Goal: Information Seeking & Learning: Learn about a topic

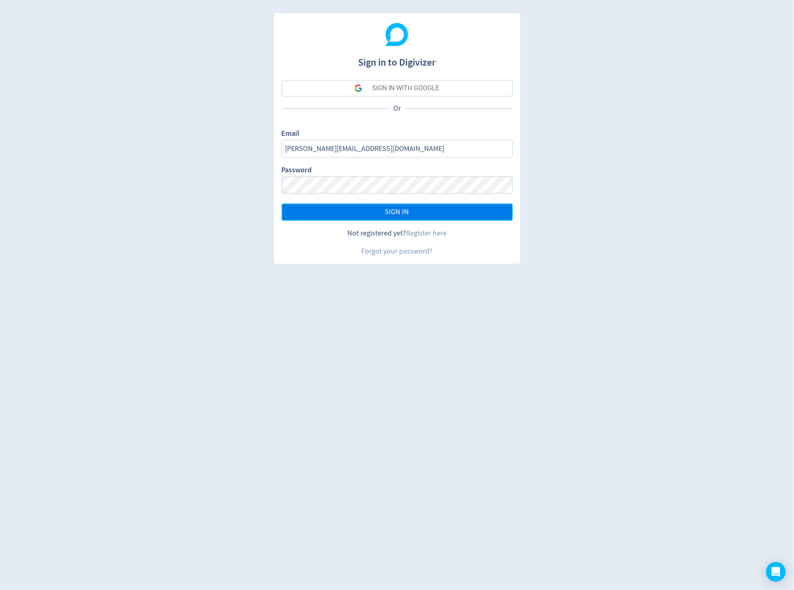
click at [340, 209] on button "SIGN IN" at bounding box center [397, 212] width 231 height 17
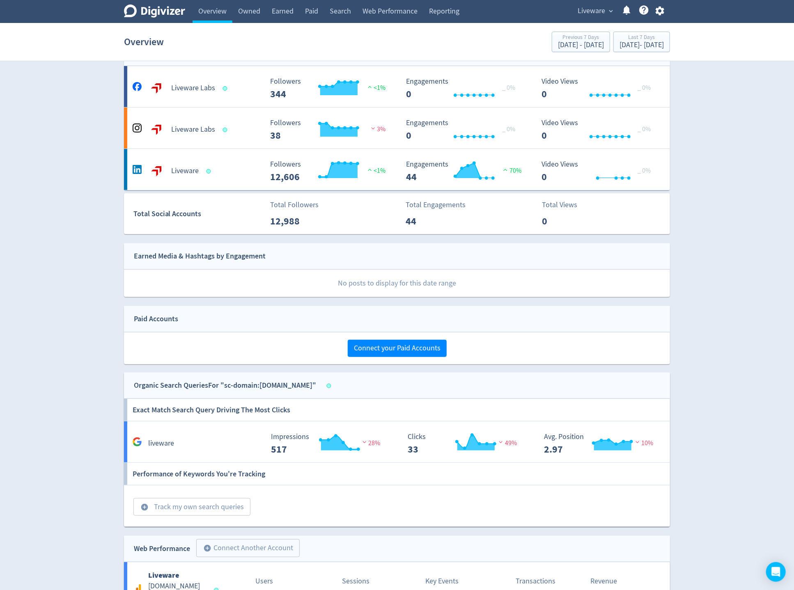
scroll to position [27, 0]
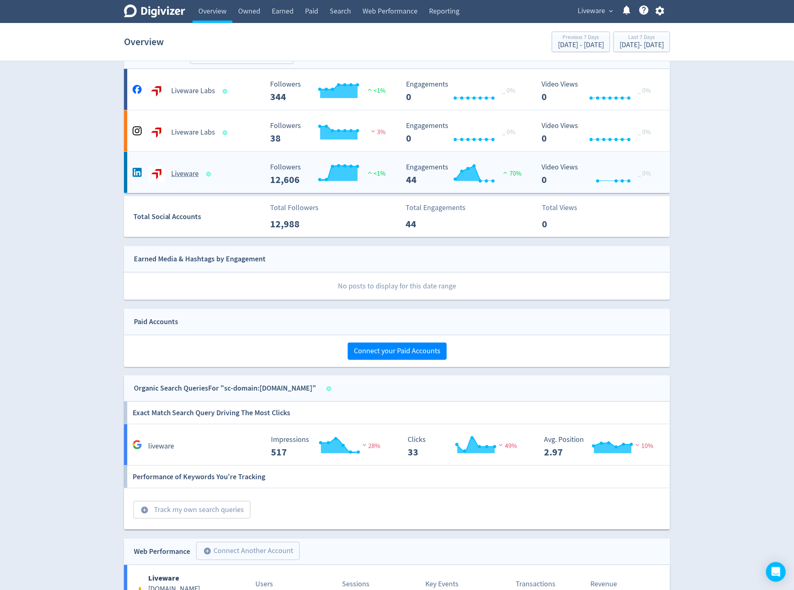
click at [179, 172] on h5 "Liveware" at bounding box center [185, 174] width 28 height 10
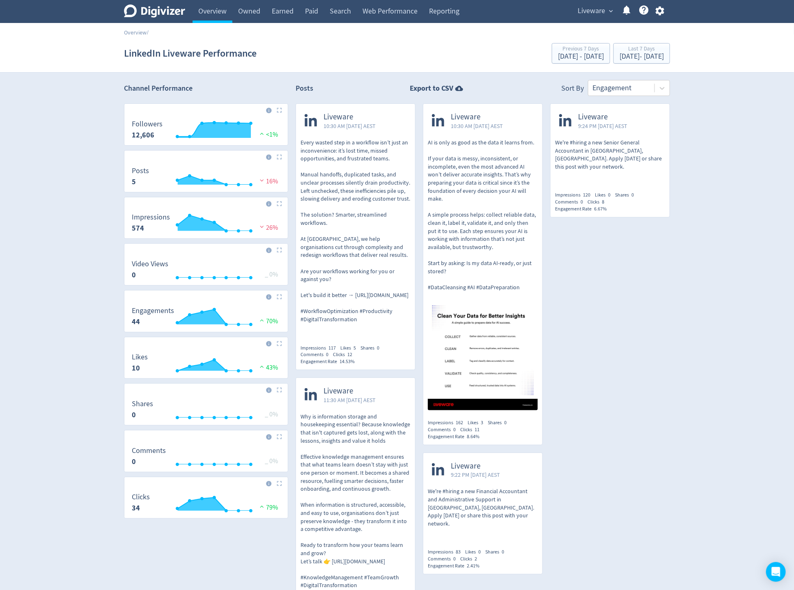
click at [610, 11] on span "expand_more" at bounding box center [610, 10] width 7 height 7
click at [571, 51] on link "4mation" at bounding box center [580, 52] width 74 height 23
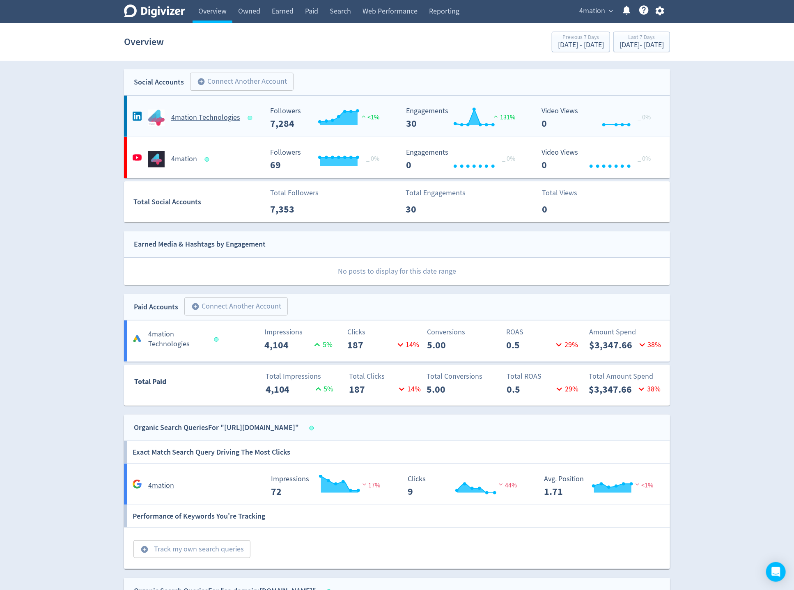
click at [191, 117] on h5 "4mation Technologies" at bounding box center [205, 118] width 69 height 10
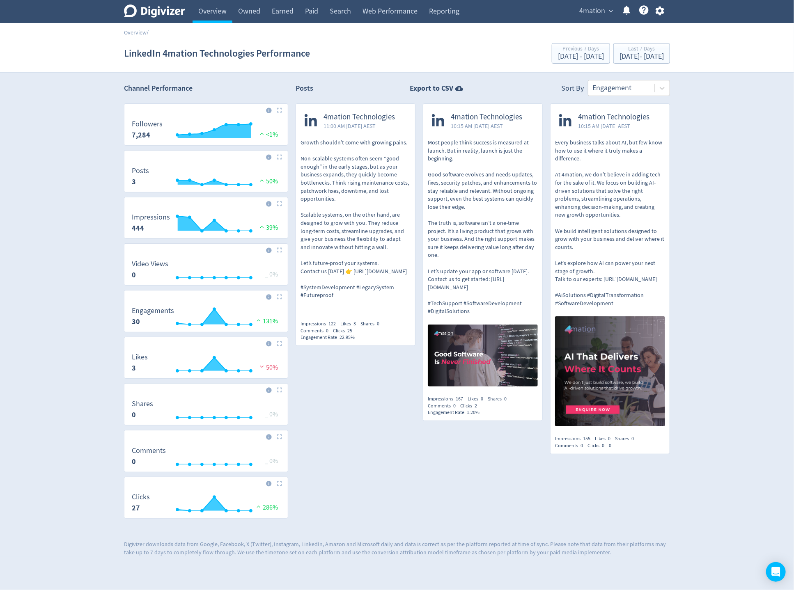
click at [335, 131] on div "4mation Technologies 11:00 AM [DATE] AEST" at bounding box center [350, 121] width 99 height 26
